Goal: Register for event/course

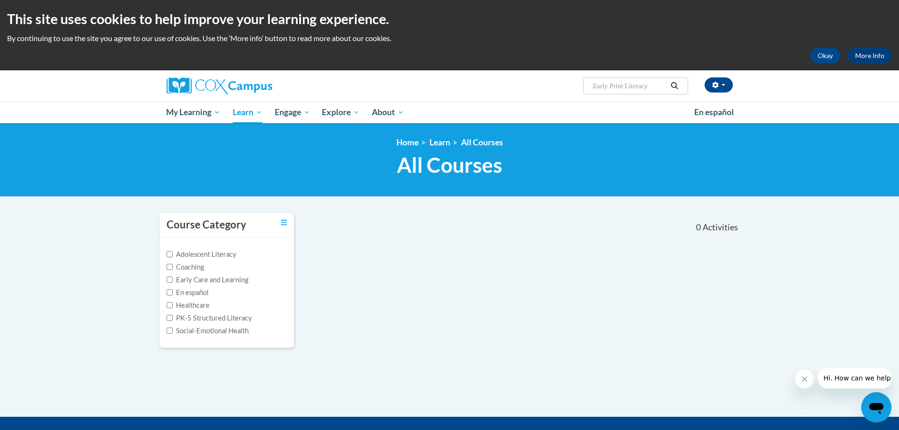
click at [641, 84] on input "Early Print Literacy" at bounding box center [630, 85] width 76 height 11
drag, startPoint x: 660, startPoint y: 88, endPoint x: 572, endPoint y: 97, distance: 87.8
click at [572, 97] on div "[PERSON_NAME] ([GEOGRAPHIC_DATA]/New_York UTC-04:00) My Profile Inbox My Transc…" at bounding box center [449, 85] width 595 height 31
paste input "Literacy: Print Awareness, Phonological Awareness and Alphabet Knowledge"
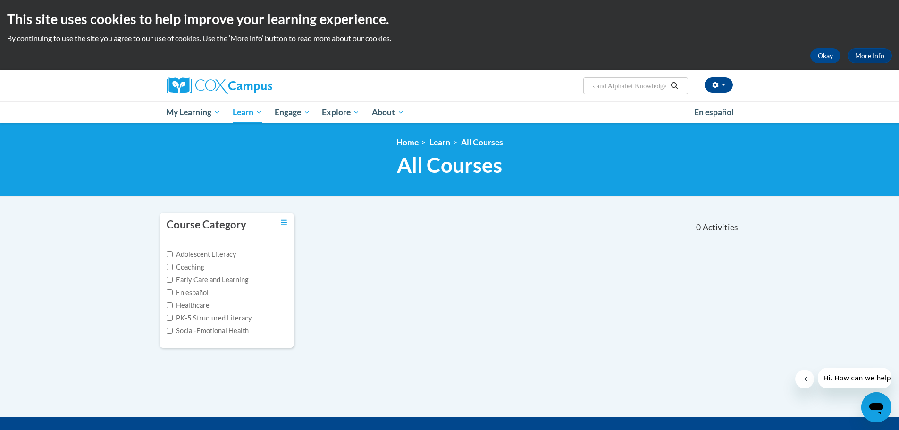
type input "Early Literacy: Print Awareness, Phonological Awareness and Alphabet Knowledge"
click at [675, 87] on icon "Search" at bounding box center [674, 85] width 7 height 7
click at [636, 85] on input "Early Literacy: Print Awareness, Phonological Awareness and Alphabet Knowledge" at bounding box center [630, 85] width 76 height 11
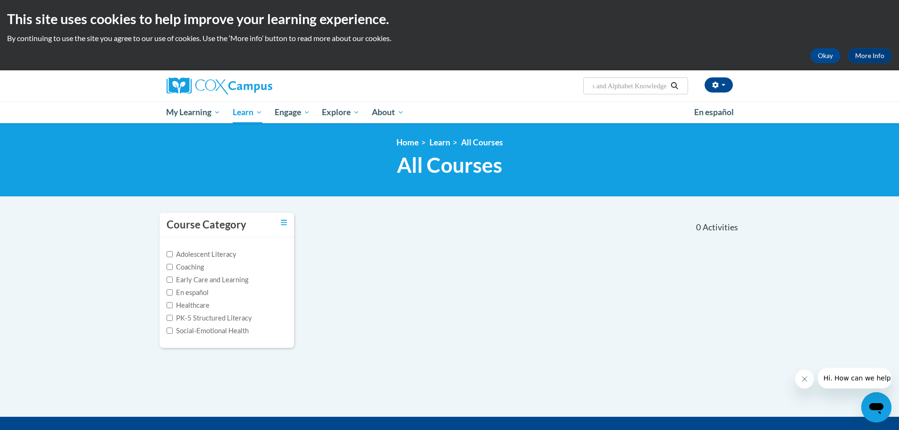
drag, startPoint x: 633, startPoint y: 86, endPoint x: 793, endPoint y: 95, distance: 159.8
click at [793, 95] on div "Kristi Sweat (America/New_York UTC-04:00) My Profile Inbox My Transcripts Log O…" at bounding box center [449, 96] width 899 height 53
type input "Early Literacy"
click at [677, 84] on icon "Search" at bounding box center [674, 85] width 8 height 7
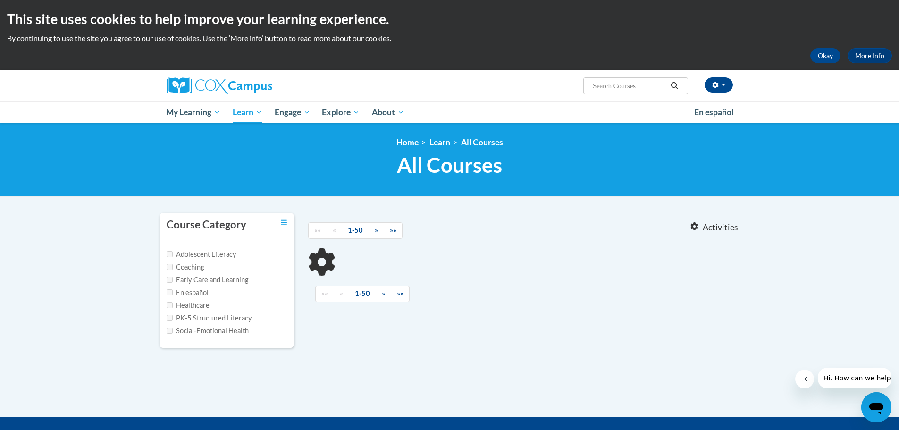
type input "Early Literacy"
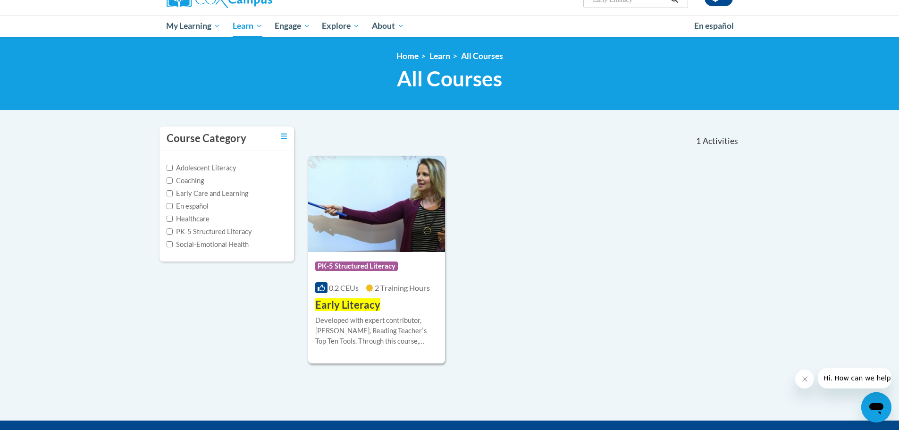
scroll to position [94, 0]
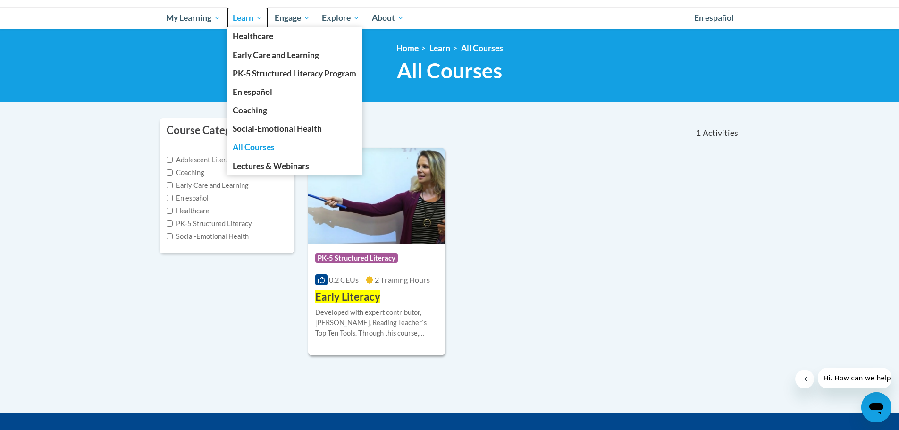
click at [241, 17] on span "Learn" at bounding box center [248, 17] width 30 height 11
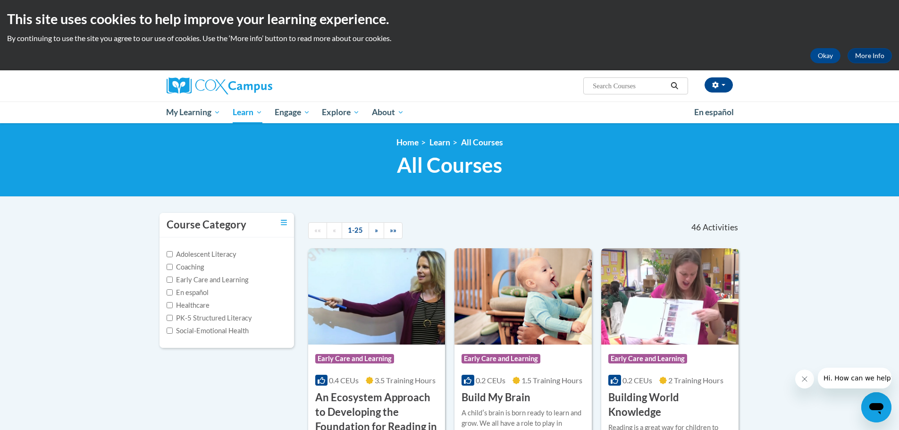
click at [594, 87] on input "Search..." at bounding box center [630, 85] width 76 height 11
paste input "Print Awareness"
type input "Print Awareness"
click at [724, 84] on span "button" at bounding box center [724, 85] width 4 height 2
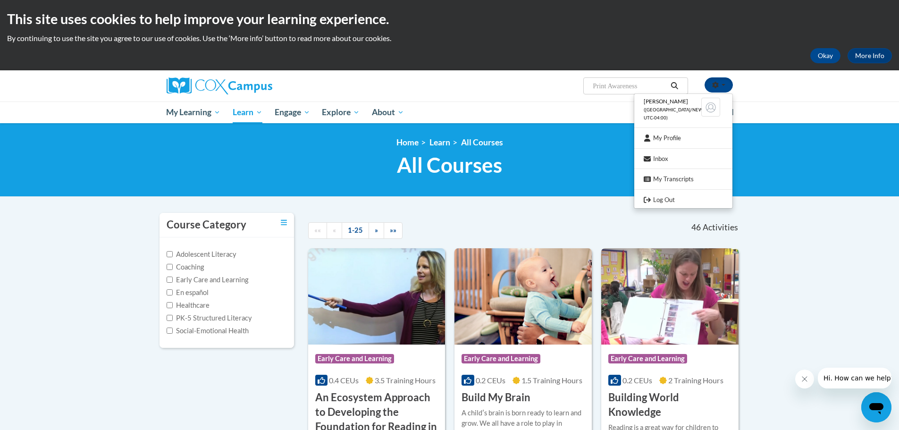
click at [670, 86] on button "Search" at bounding box center [674, 85] width 14 height 11
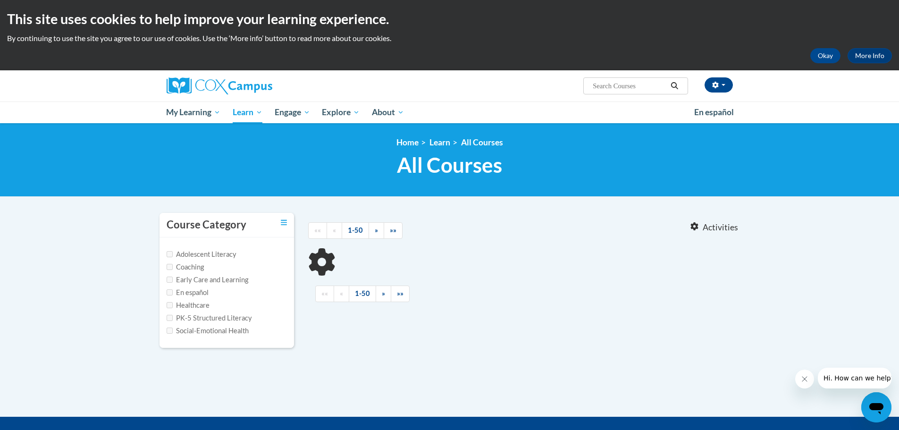
type input "Print Awareness"
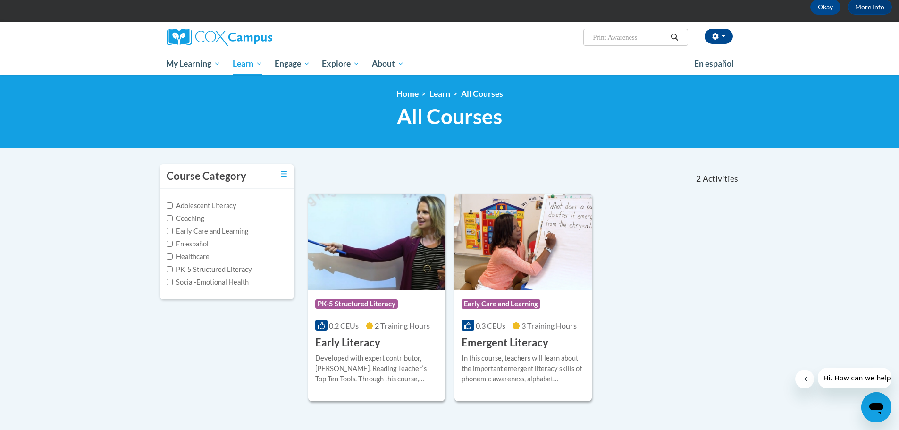
scroll to position [94, 0]
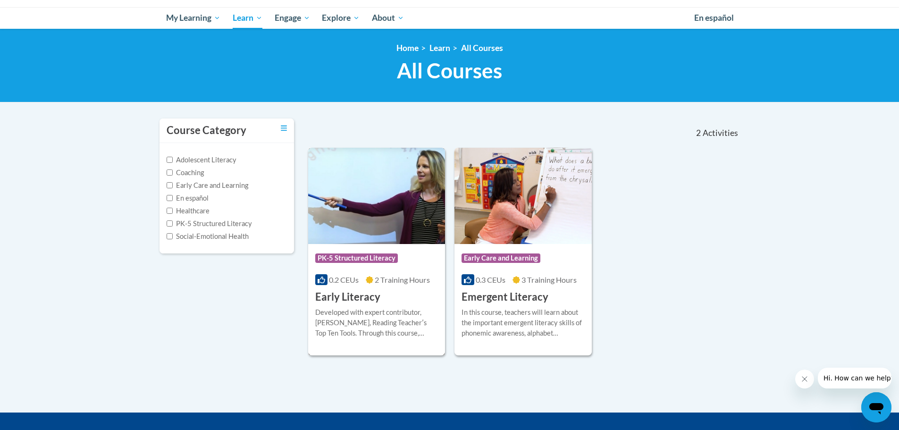
click at [368, 297] on h3 "Early Literacy" at bounding box center [347, 297] width 65 height 15
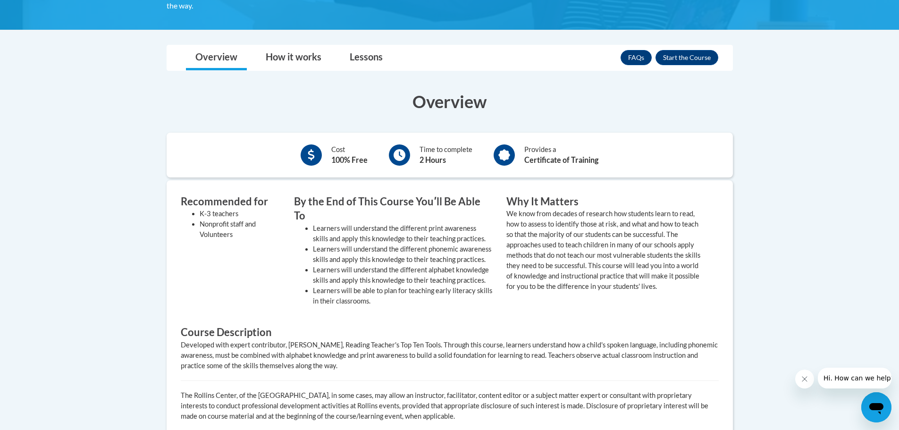
scroll to position [189, 0]
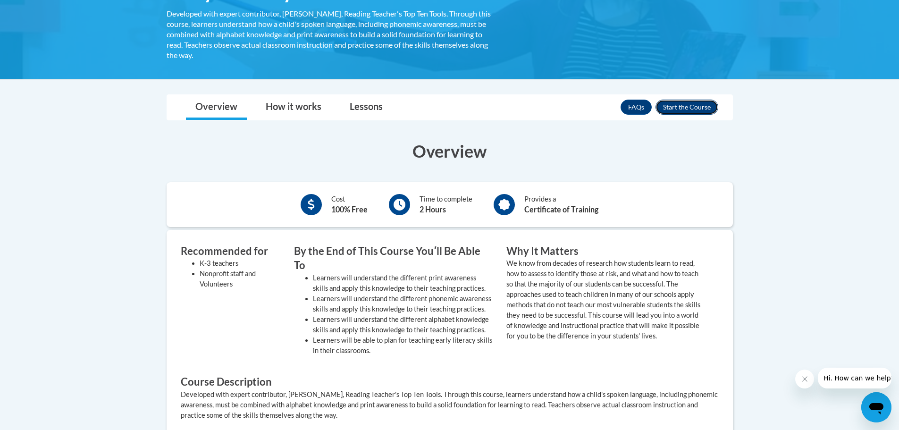
click at [677, 108] on button "Enroll" at bounding box center [687, 107] width 63 height 15
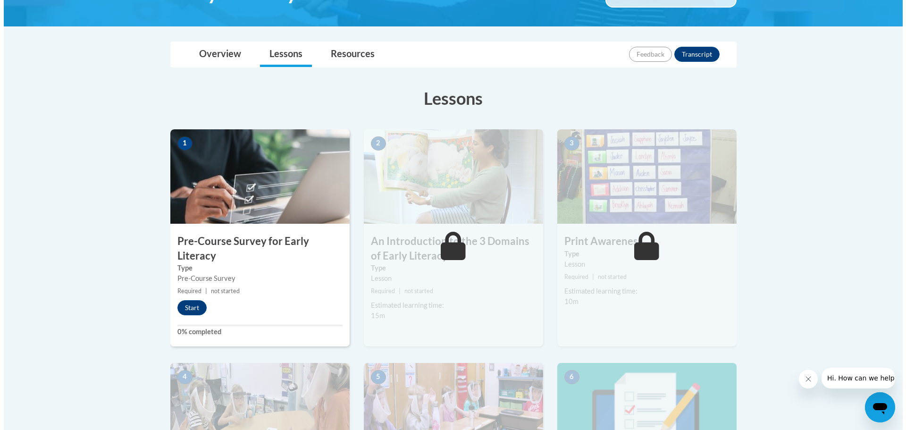
scroll to position [189, 0]
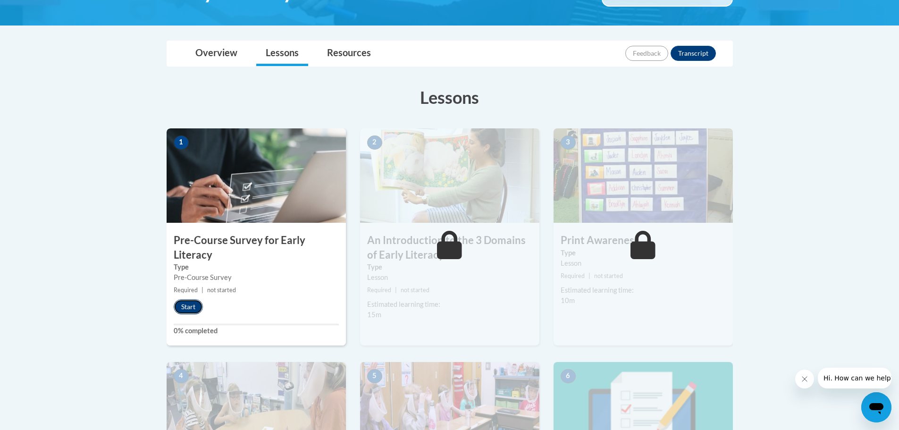
click at [187, 313] on button "Start" at bounding box center [188, 306] width 29 height 15
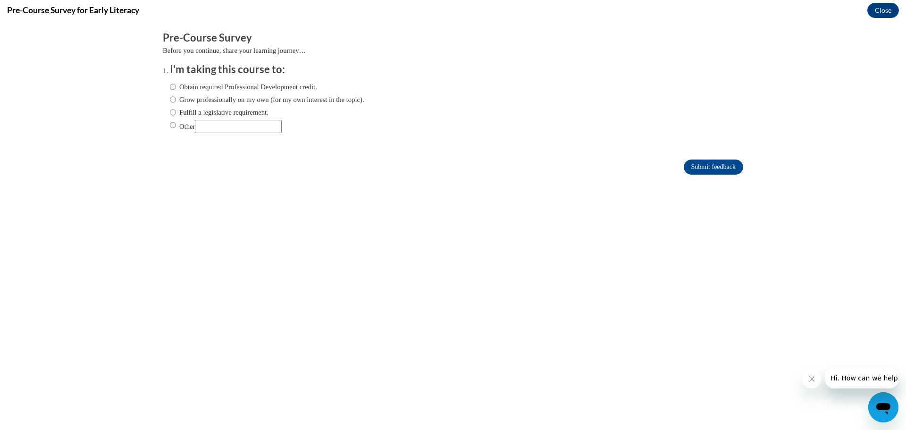
scroll to position [0, 0]
click at [236, 91] on label "Obtain required Professional Development credit." at bounding box center [243, 87] width 147 height 10
click at [176, 91] on input "Obtain required Professional Development credit." at bounding box center [173, 87] width 6 height 10
radio input "true"
click at [693, 168] on input "Submit feedback" at bounding box center [713, 167] width 59 height 15
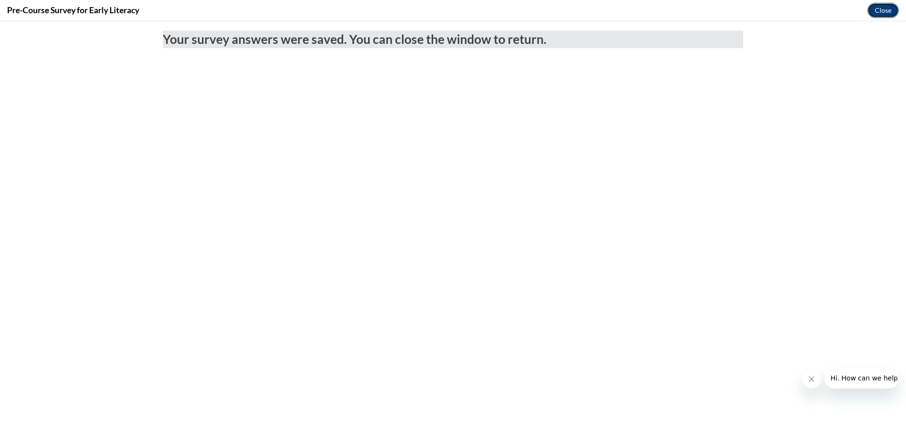
click at [883, 16] on button "Close" at bounding box center [883, 10] width 32 height 15
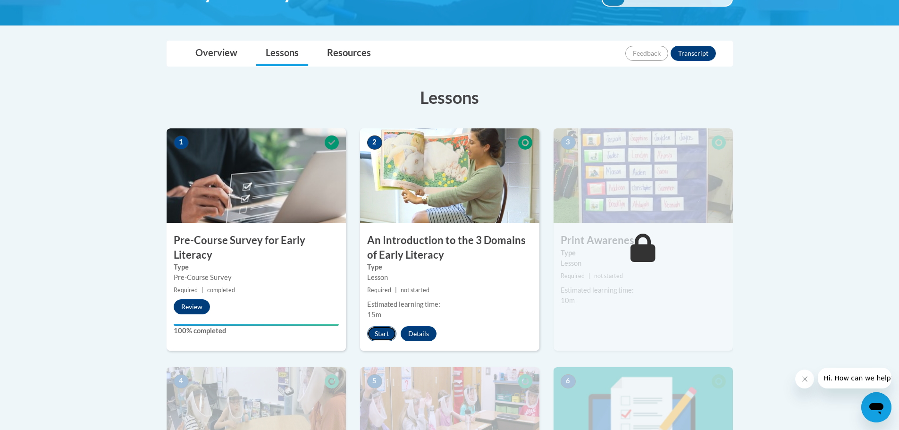
click at [378, 330] on button "Start" at bounding box center [381, 333] width 29 height 15
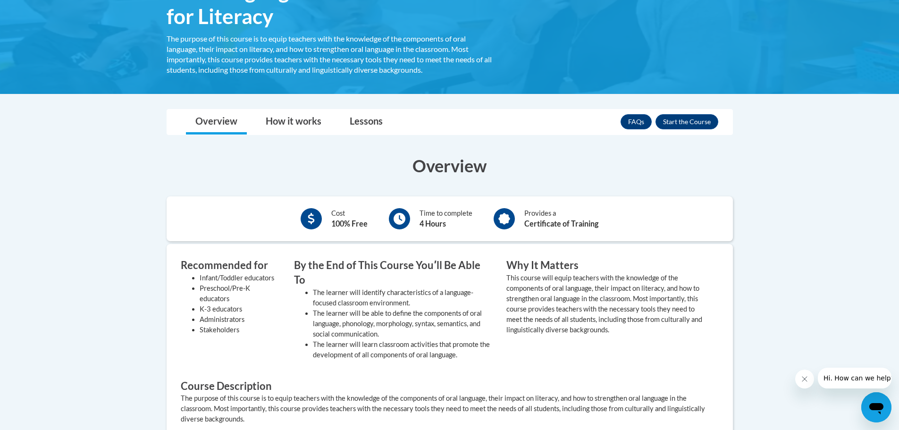
scroll to position [142, 0]
